Goal: Navigation & Orientation: Find specific page/section

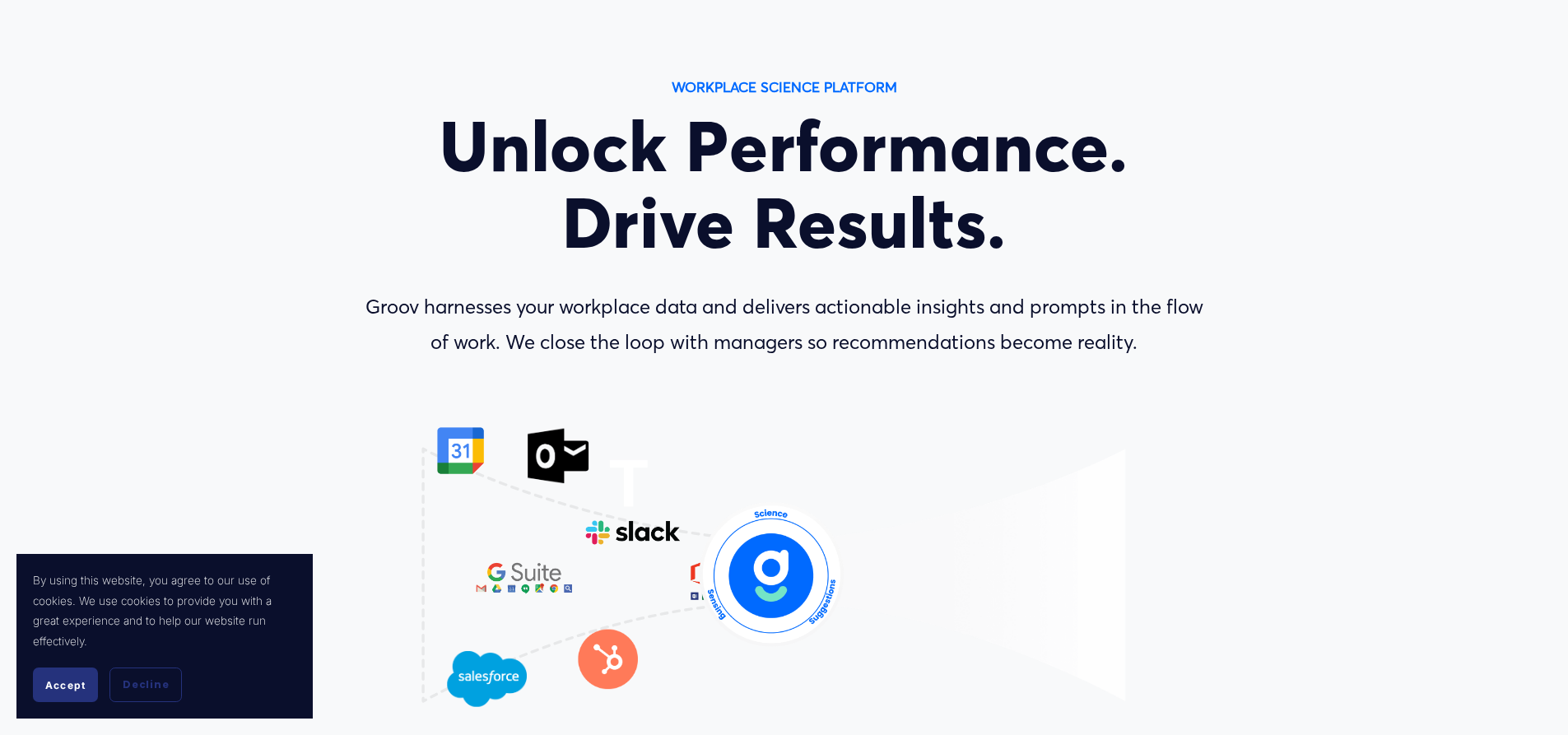
scroll to position [494, 0]
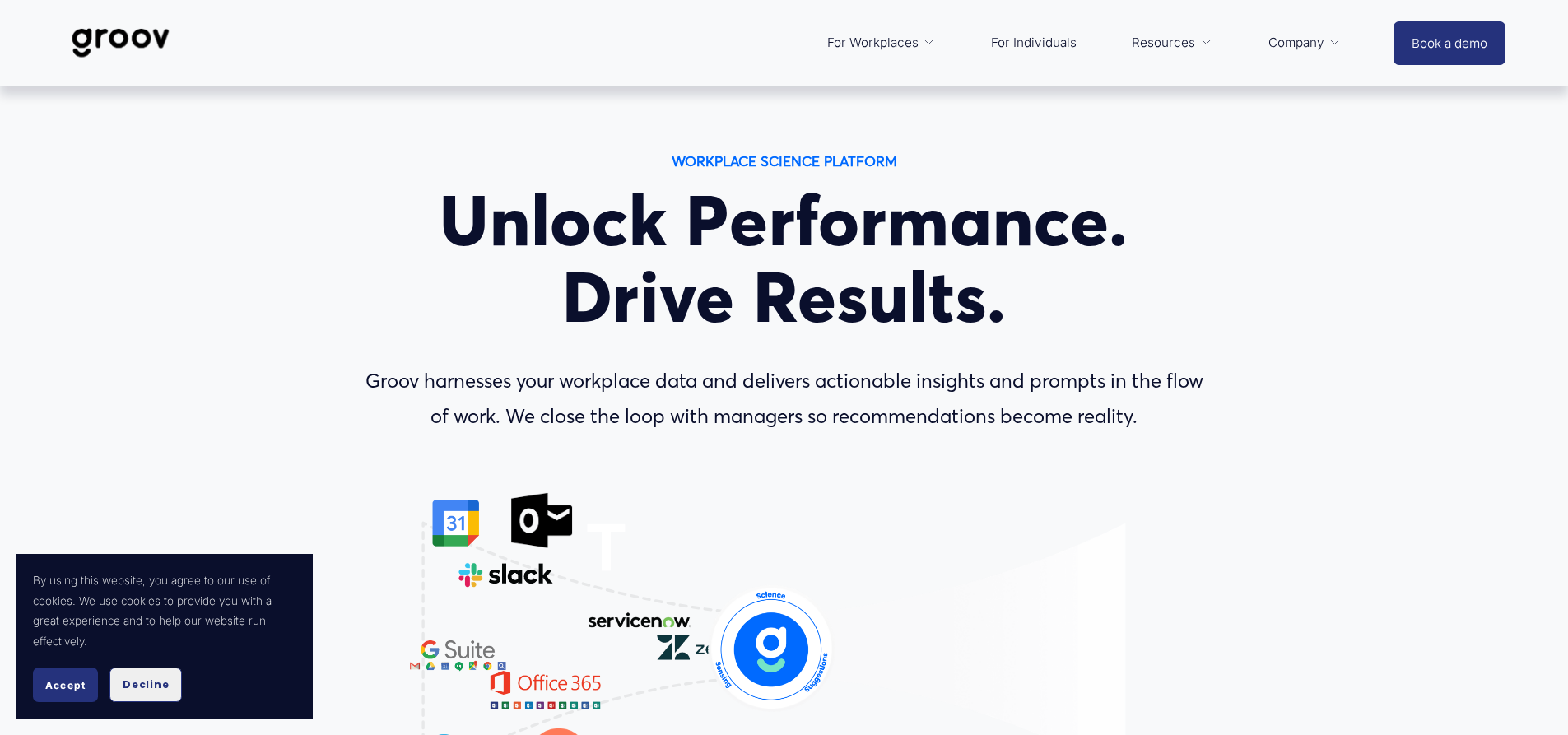
click at [151, 681] on span "Decline" at bounding box center [145, 684] width 46 height 14
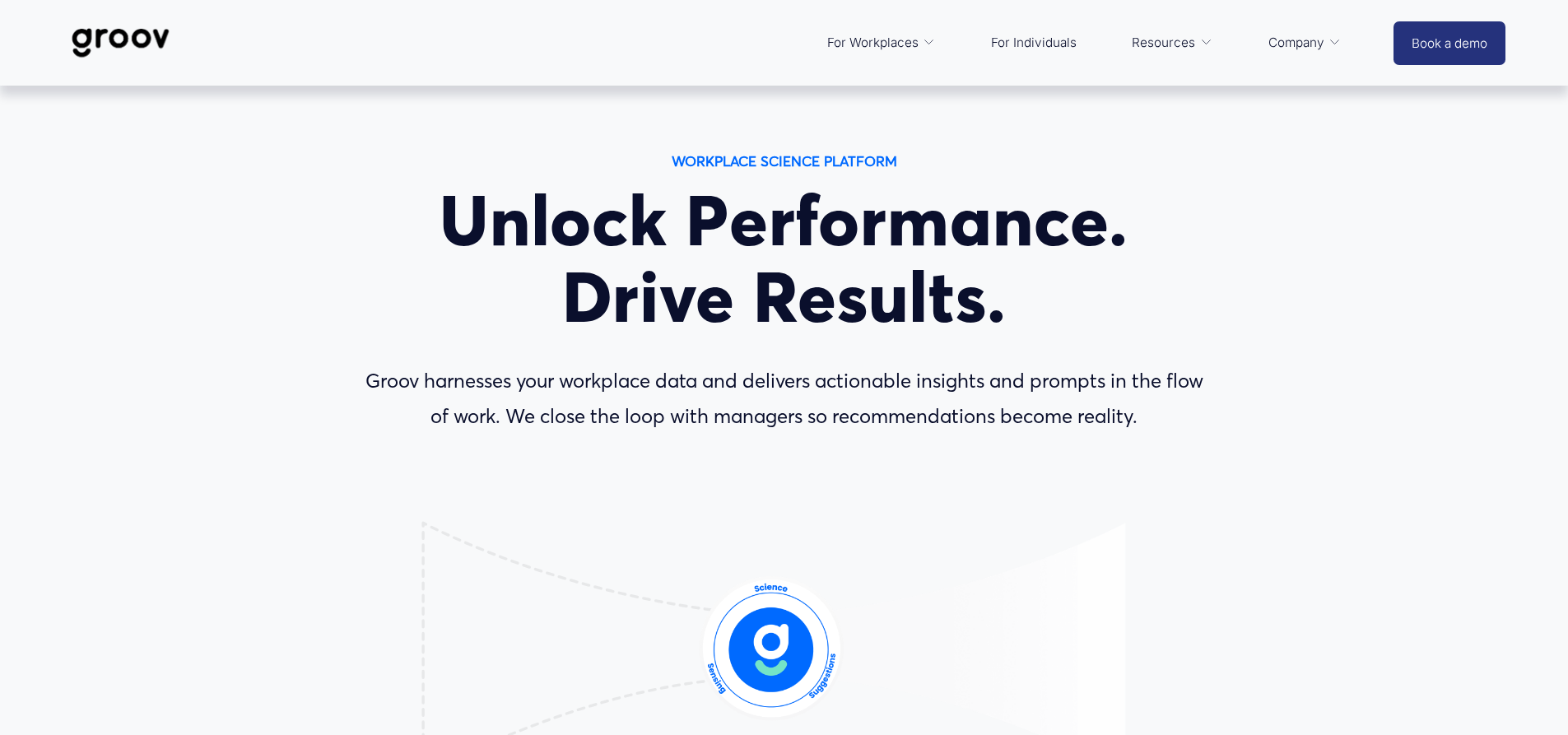
click at [1013, 50] on link "For Individuals" at bounding box center [1033, 43] width 102 height 40
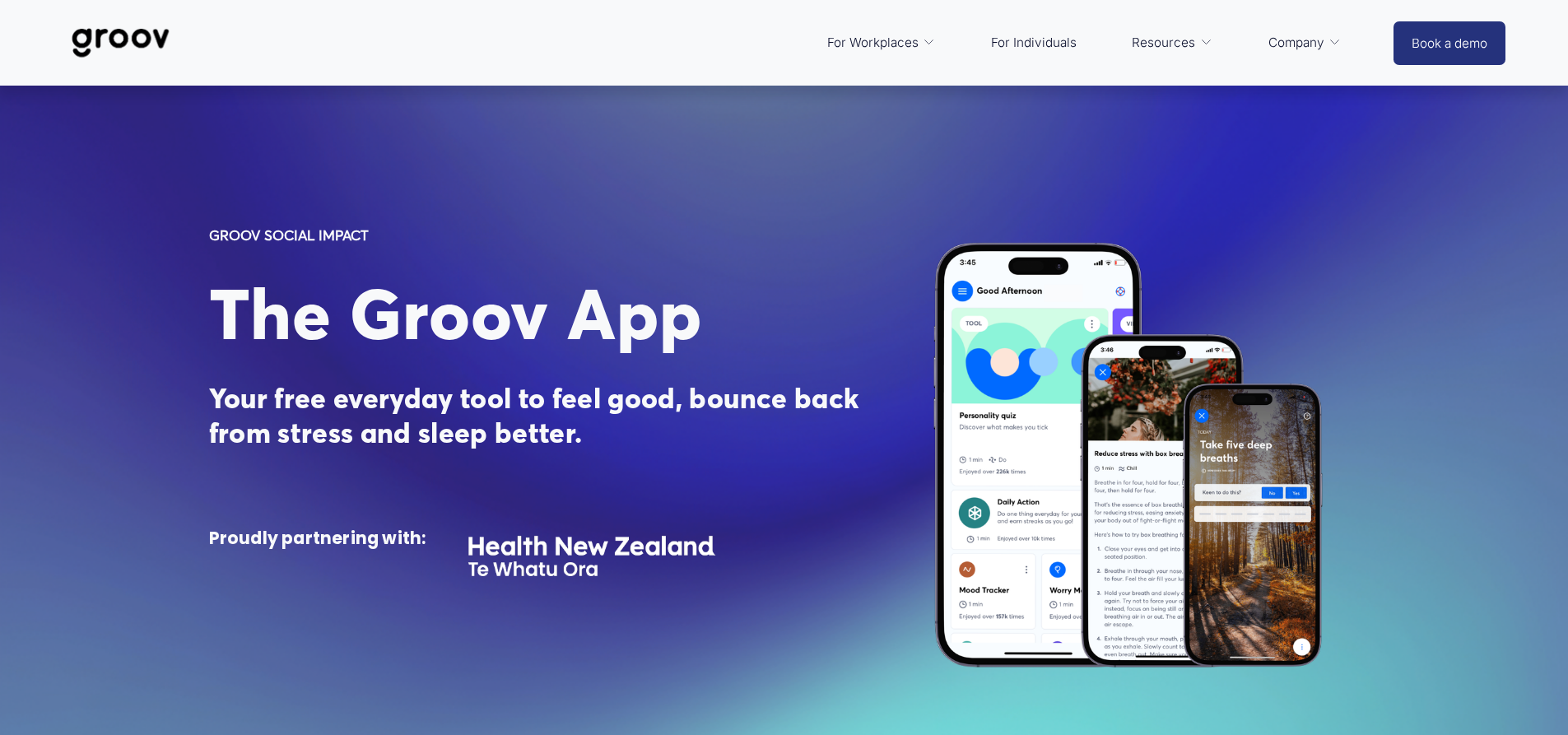
click at [0, 0] on span "Platform Overview" at bounding box center [0, 0] width 0 height 0
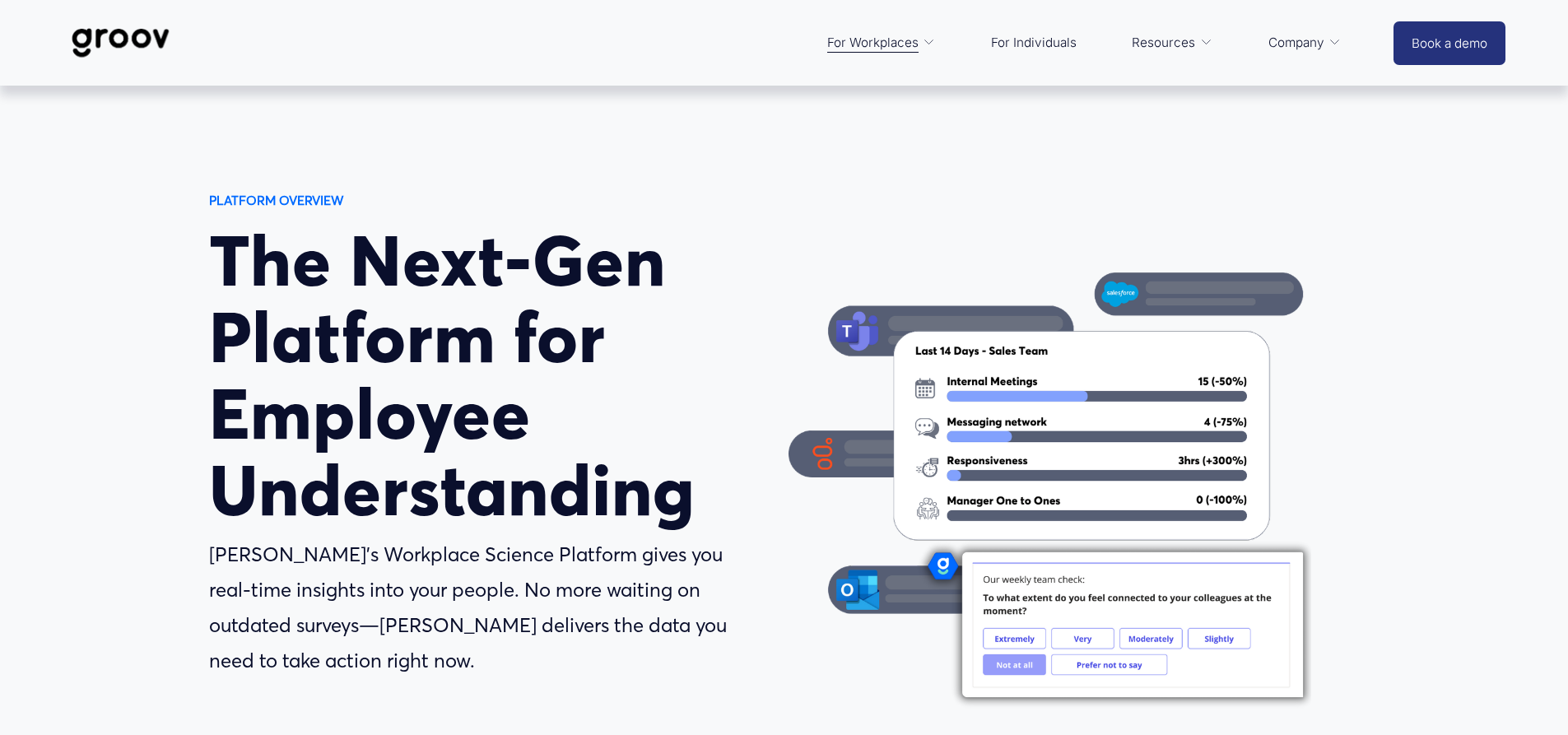
click at [1053, 49] on link "For Individuals" at bounding box center [1033, 43] width 102 height 40
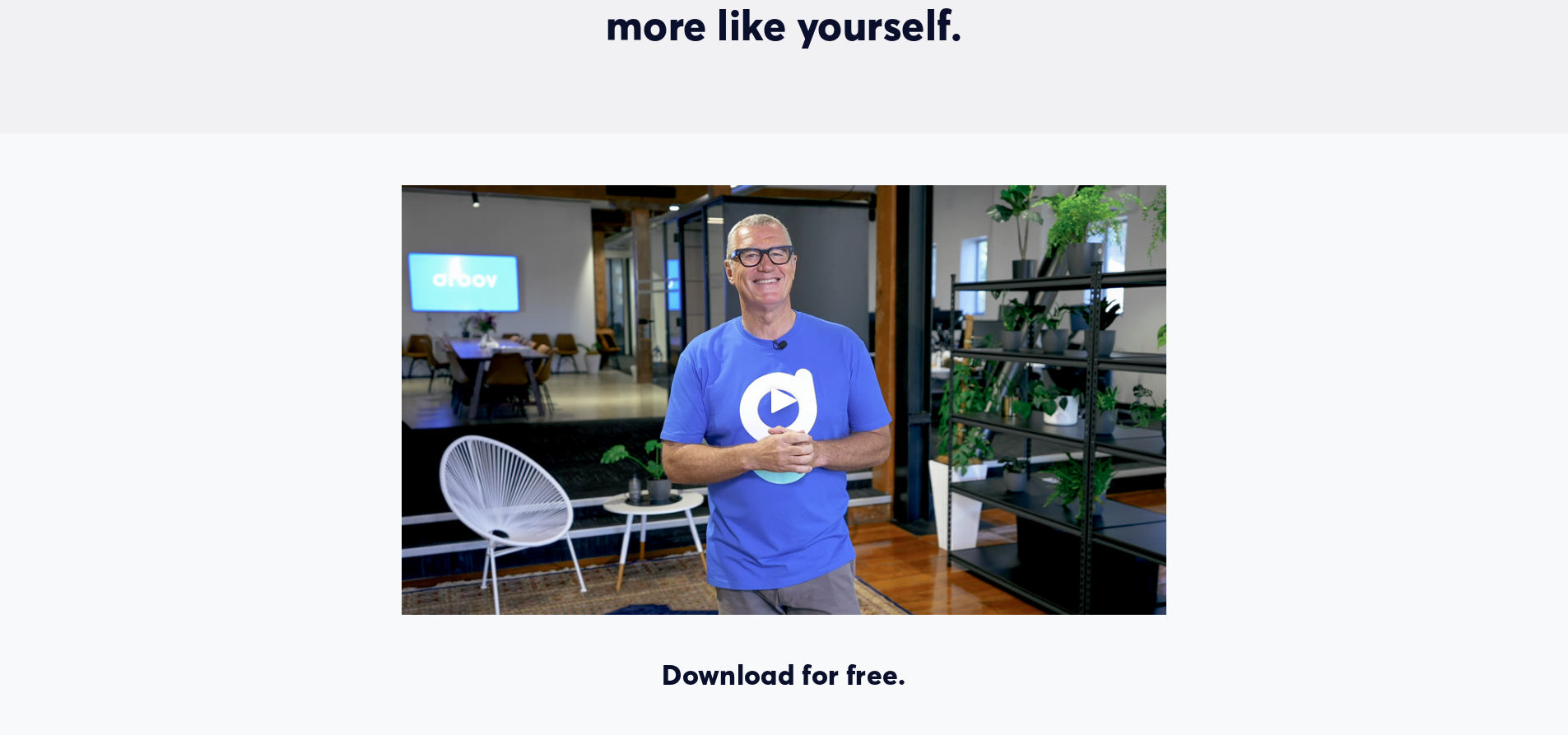
scroll to position [1153, 0]
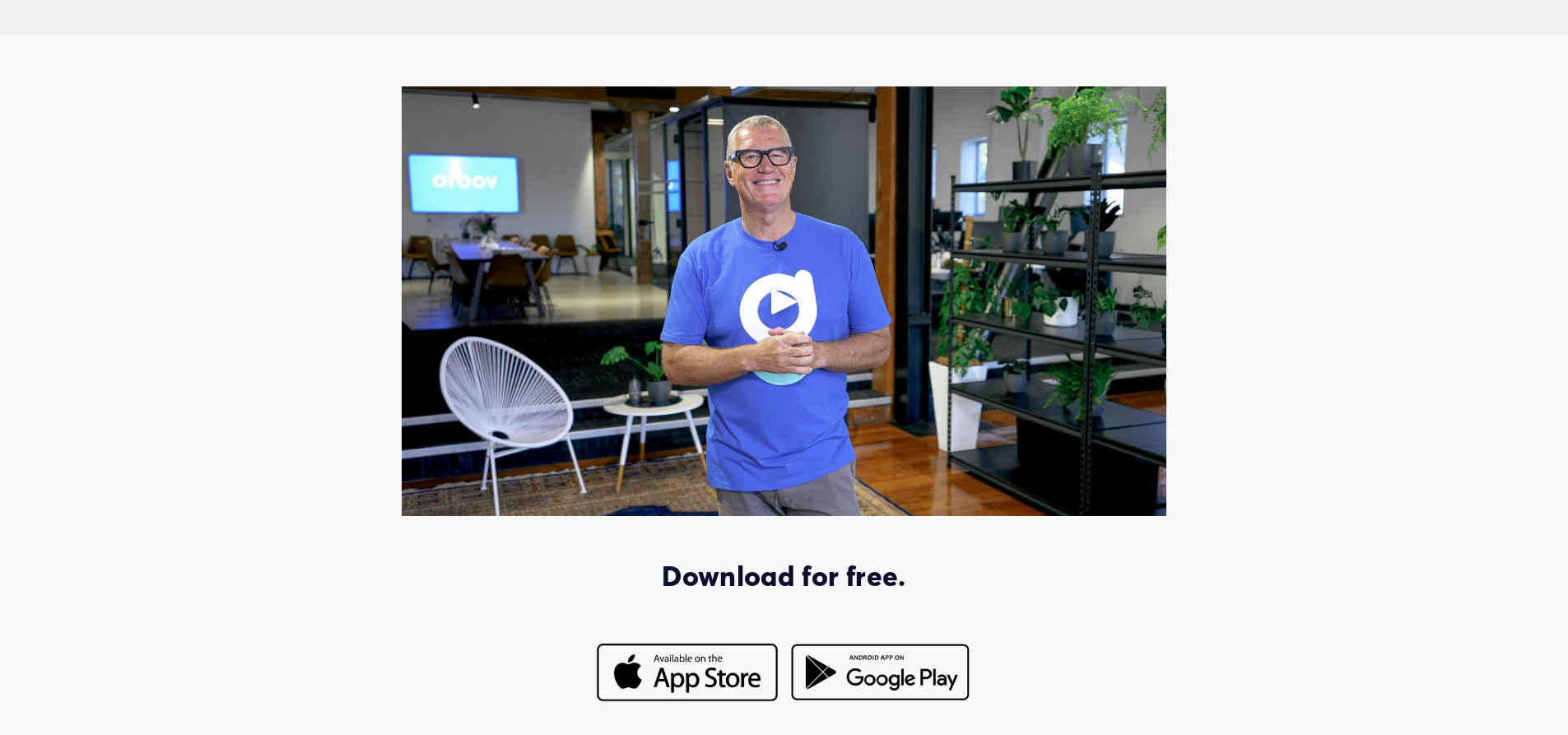
click at [768, 303] on div "Play" at bounding box center [784, 301] width 40 height 40
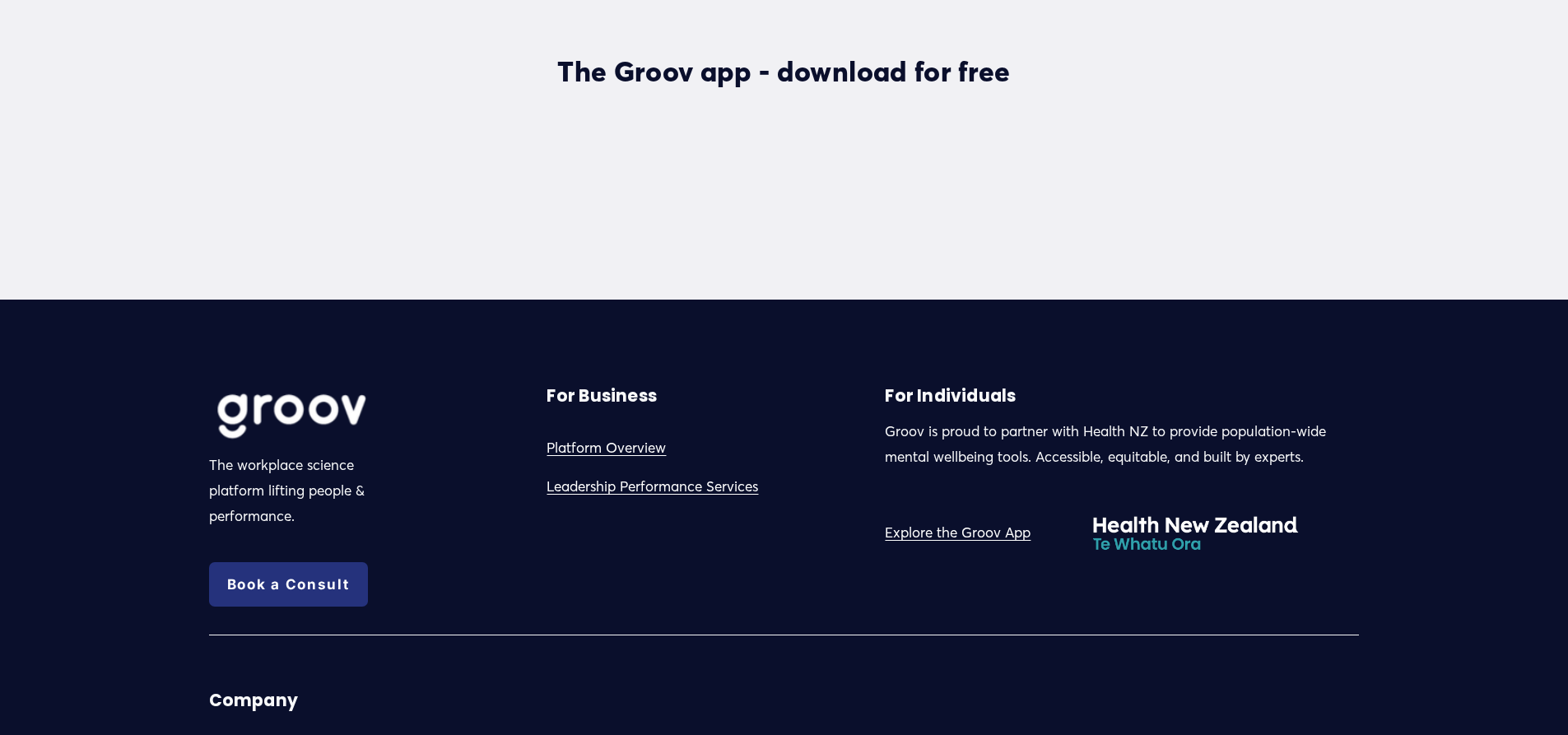
scroll to position [4874, 0]
